Goal: Task Accomplishment & Management: Use online tool/utility

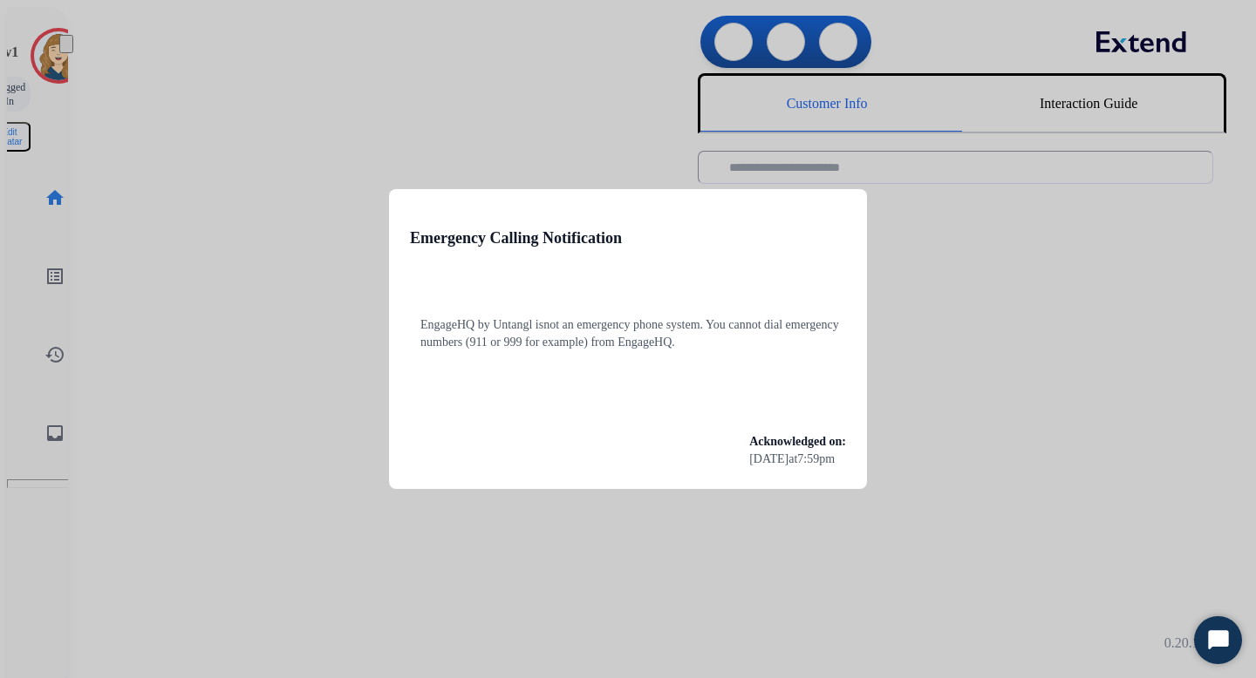
click at [439, 132] on div at bounding box center [628, 339] width 1256 height 678
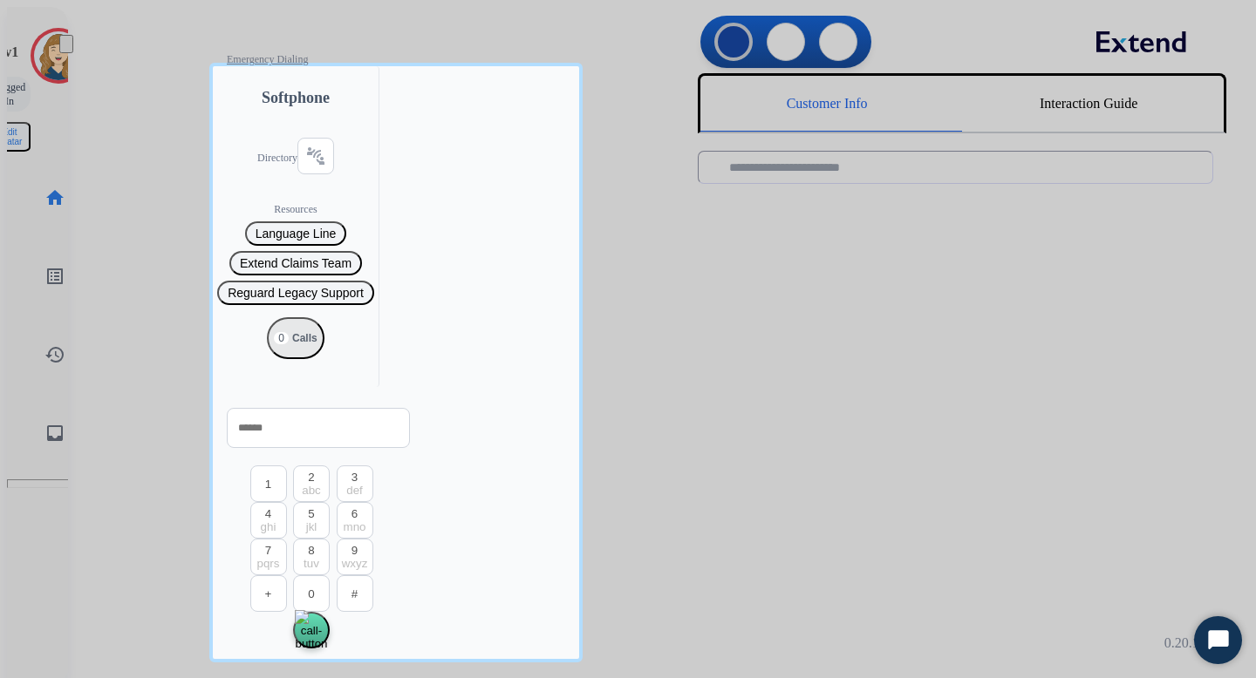
click at [104, 311] on div at bounding box center [628, 339] width 1256 height 678
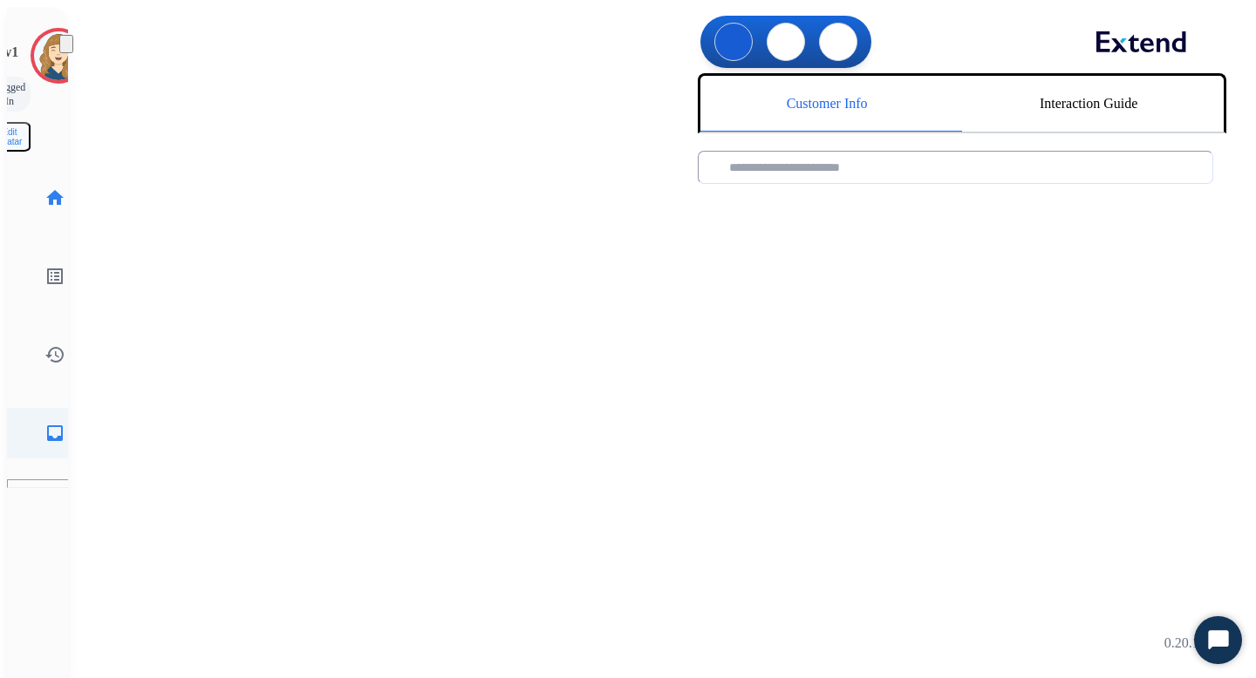
click at [40, 409] on link "inbox Emails" at bounding box center [55, 433] width 49 height 49
